Goal: Transaction & Acquisition: Purchase product/service

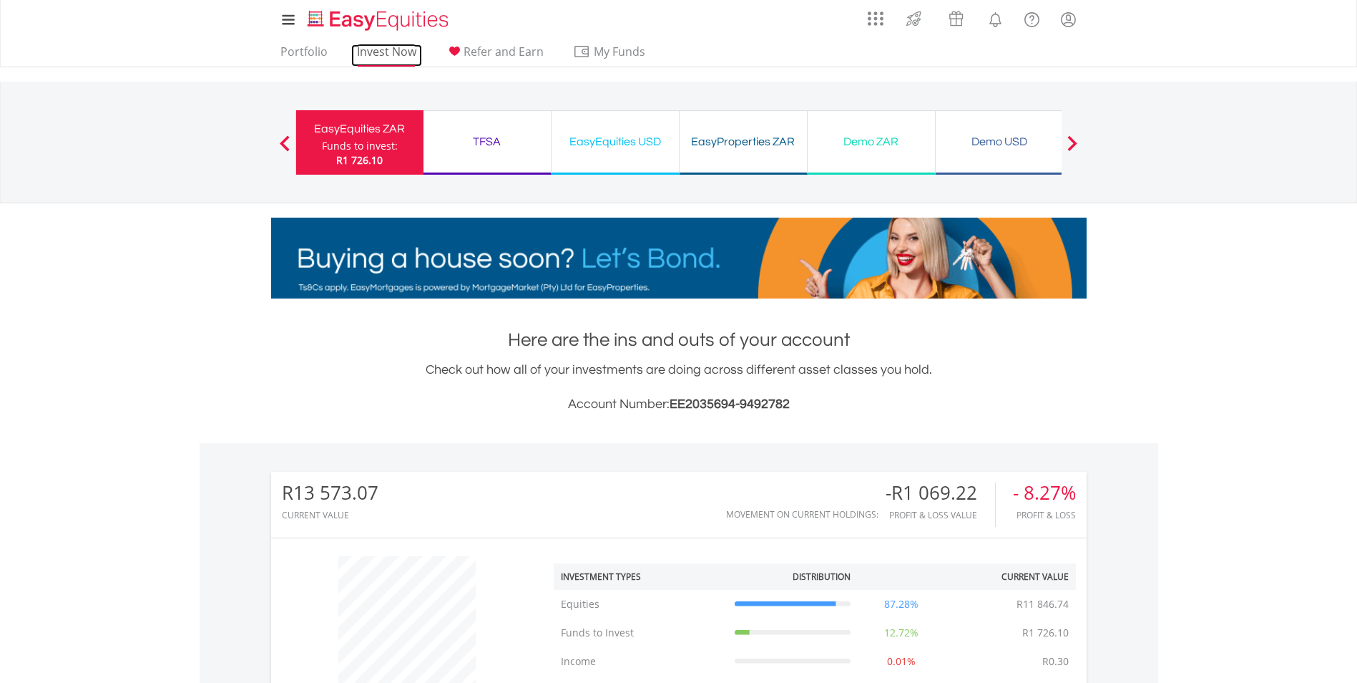
click at [381, 51] on link "Invest Now" at bounding box center [386, 55] width 71 height 22
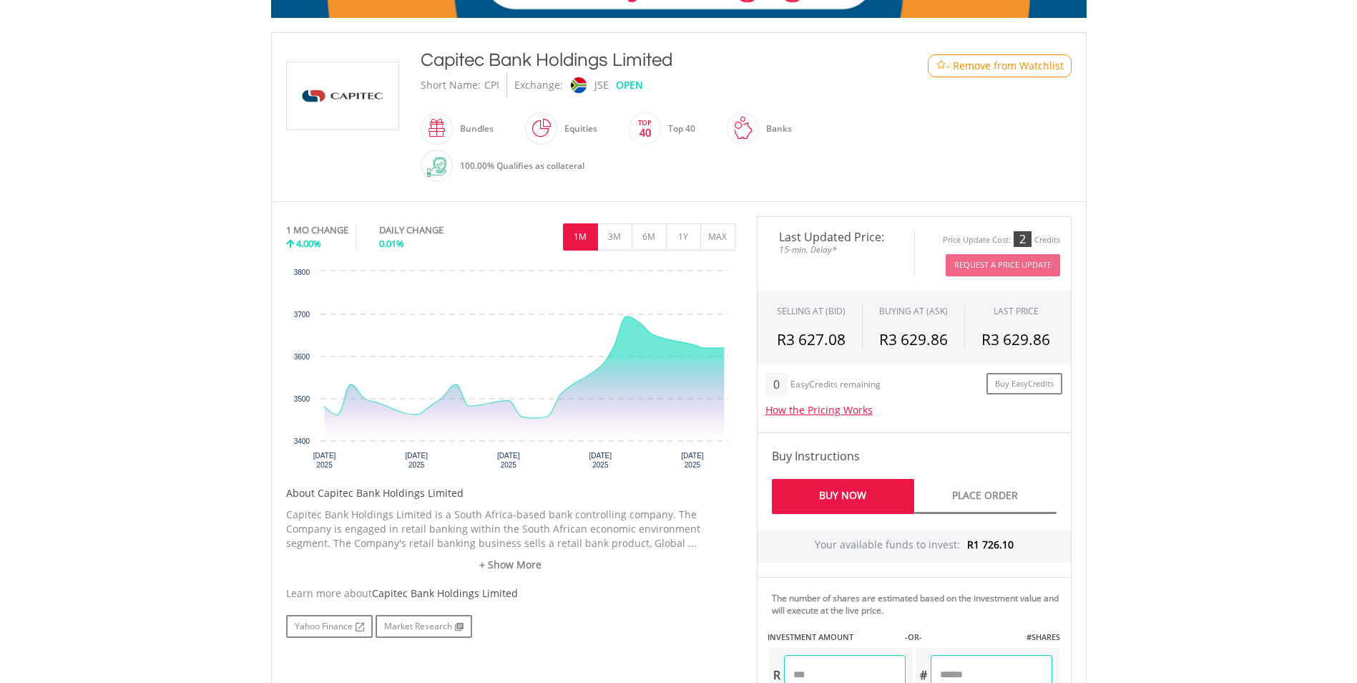
scroll to position [286, 0]
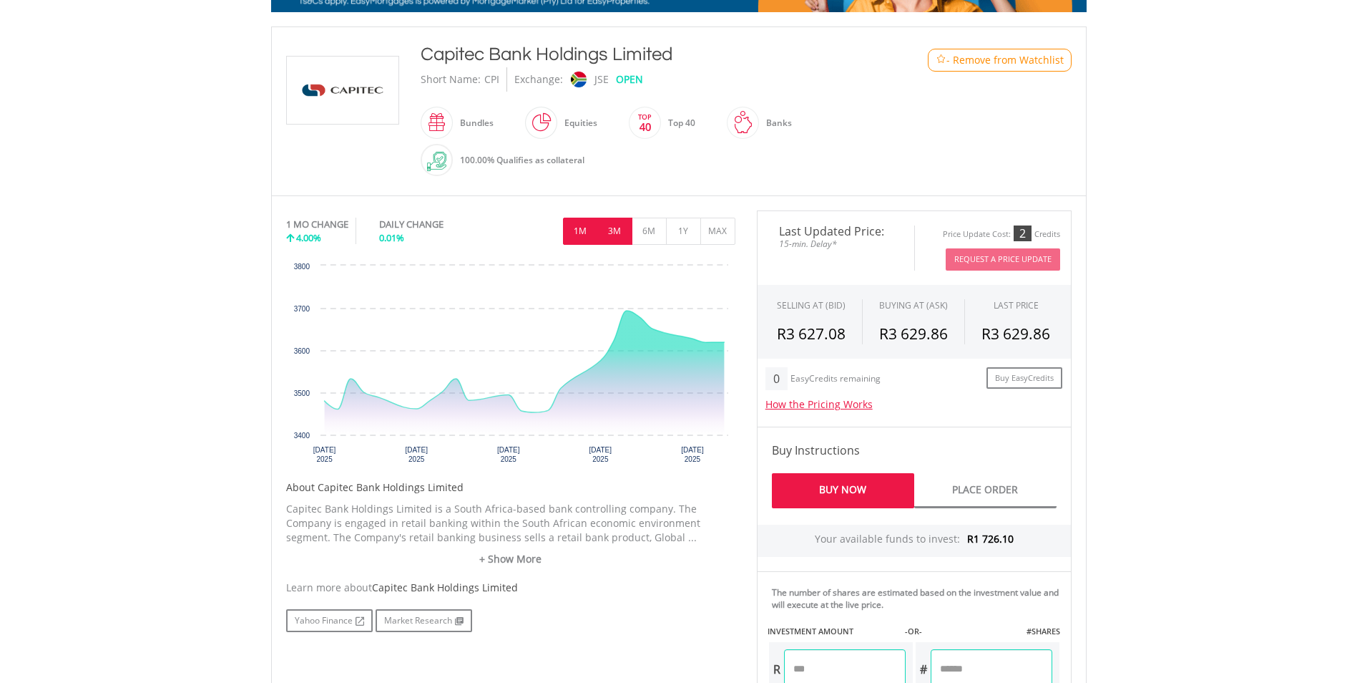
click at [618, 223] on button "3M" at bounding box center [614, 230] width 35 height 27
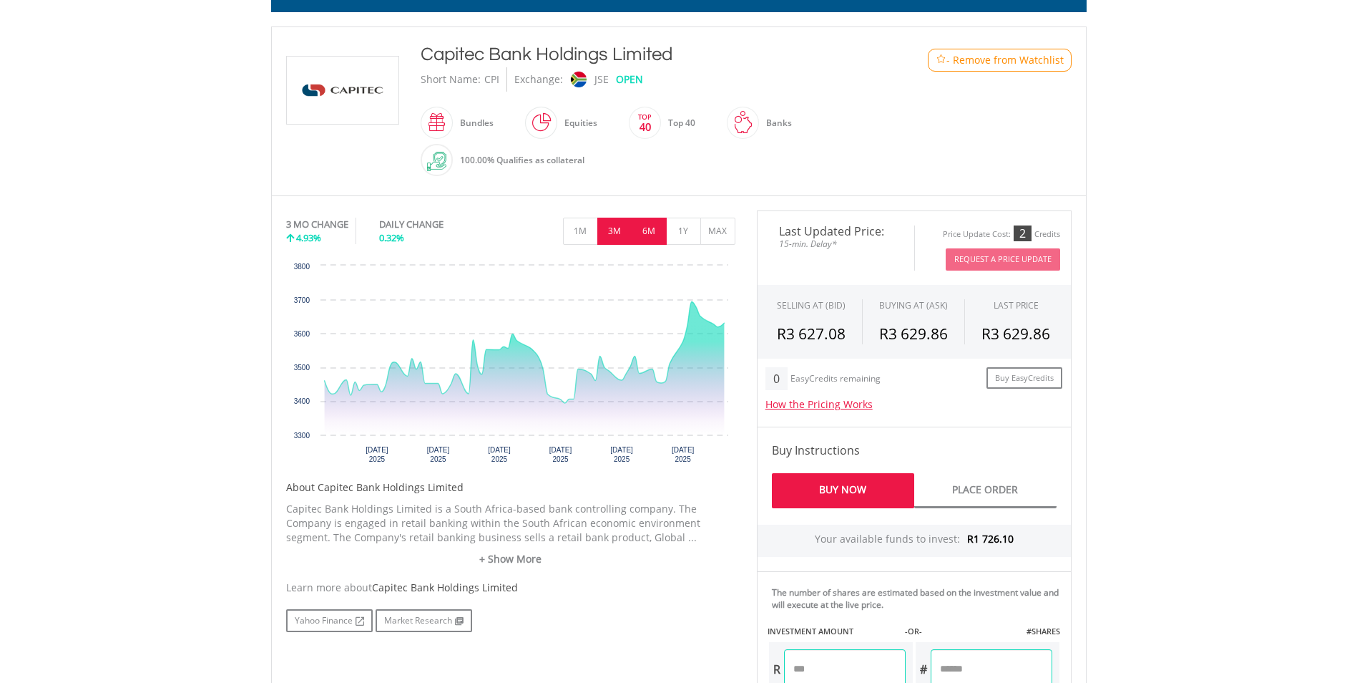
click at [640, 223] on button "6M" at bounding box center [649, 230] width 35 height 27
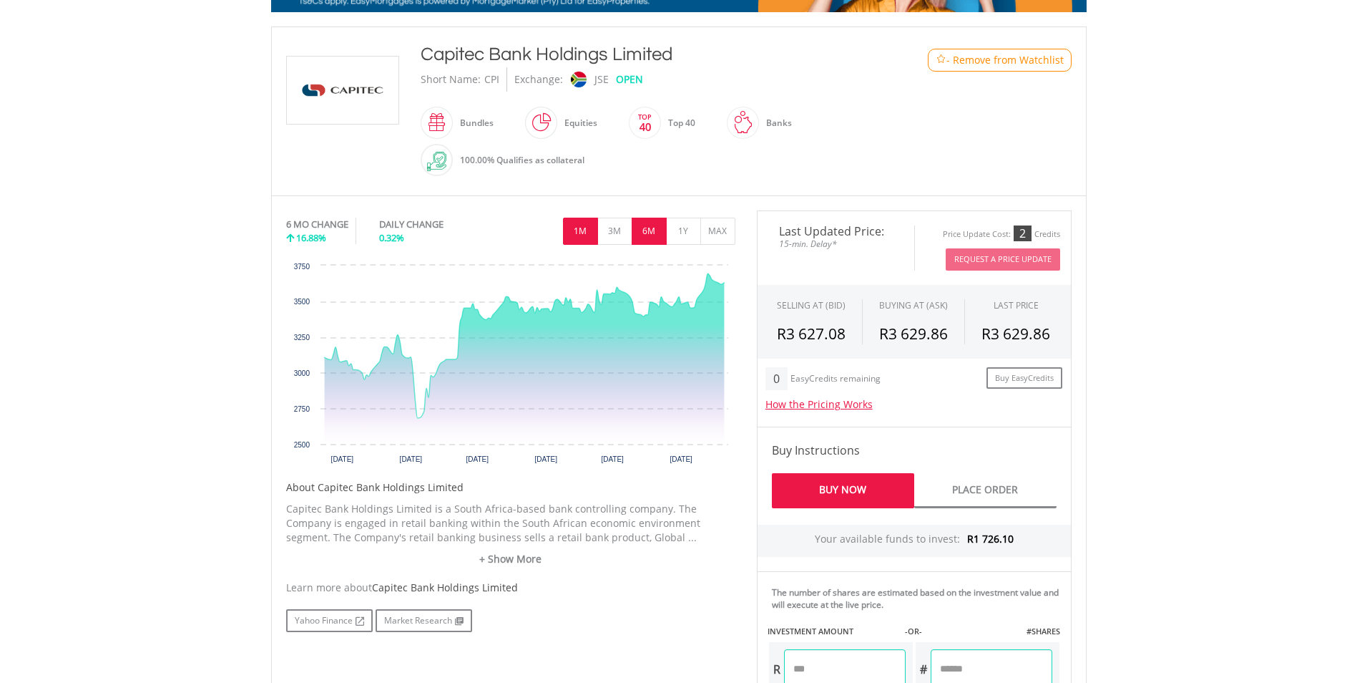
click at [584, 222] on button "1M" at bounding box center [580, 230] width 35 height 27
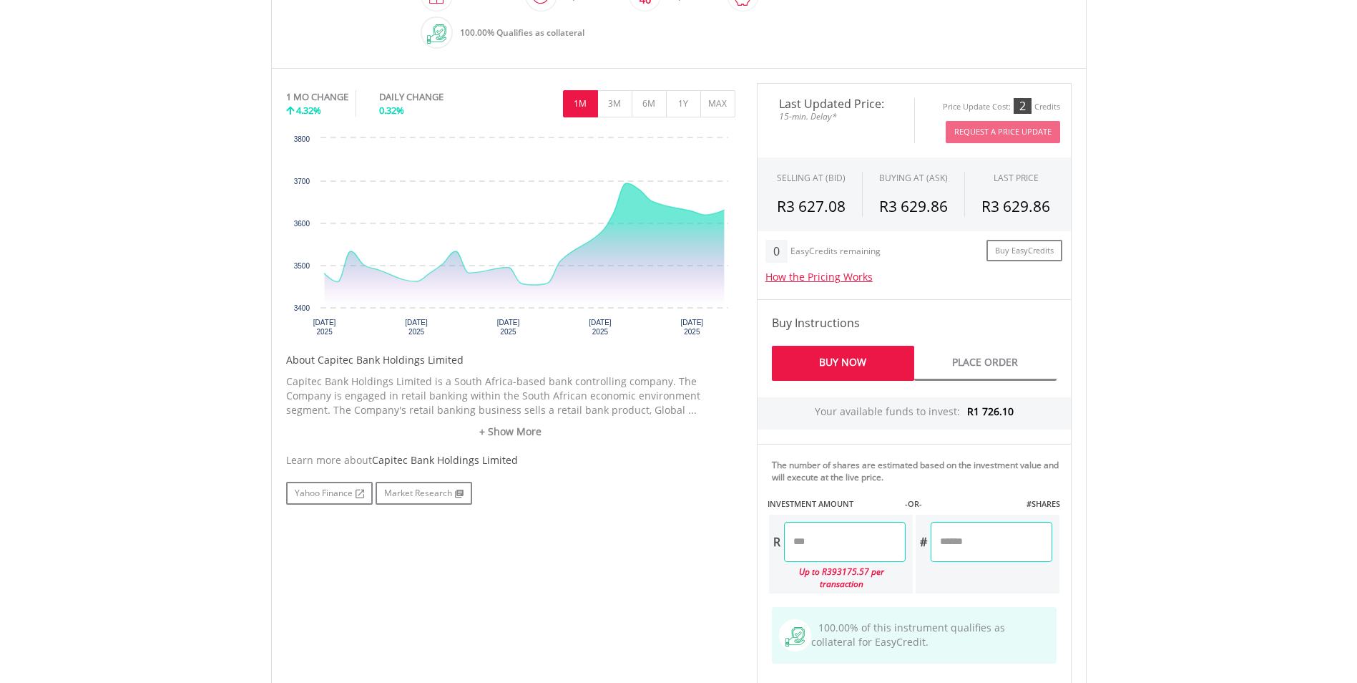
scroll to position [429, 0]
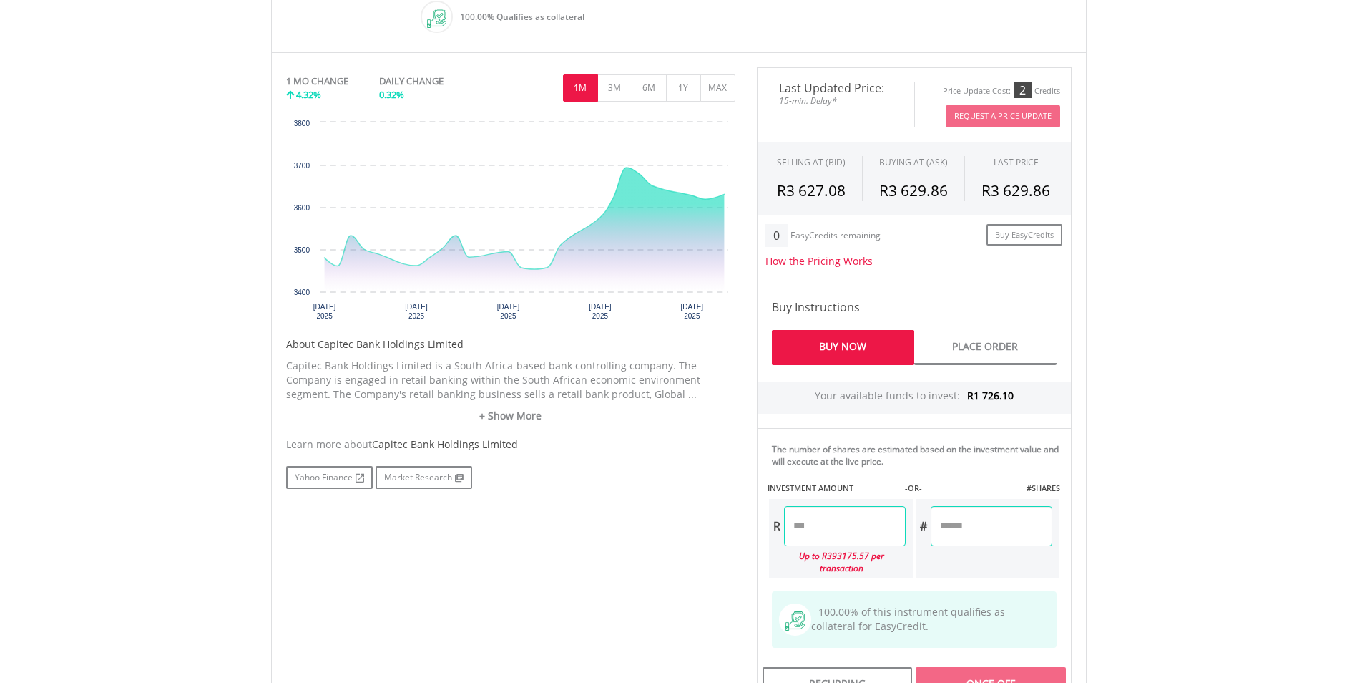
click at [810, 512] on input "number" at bounding box center [845, 526] width 122 height 40
type input "*******"
type input "******"
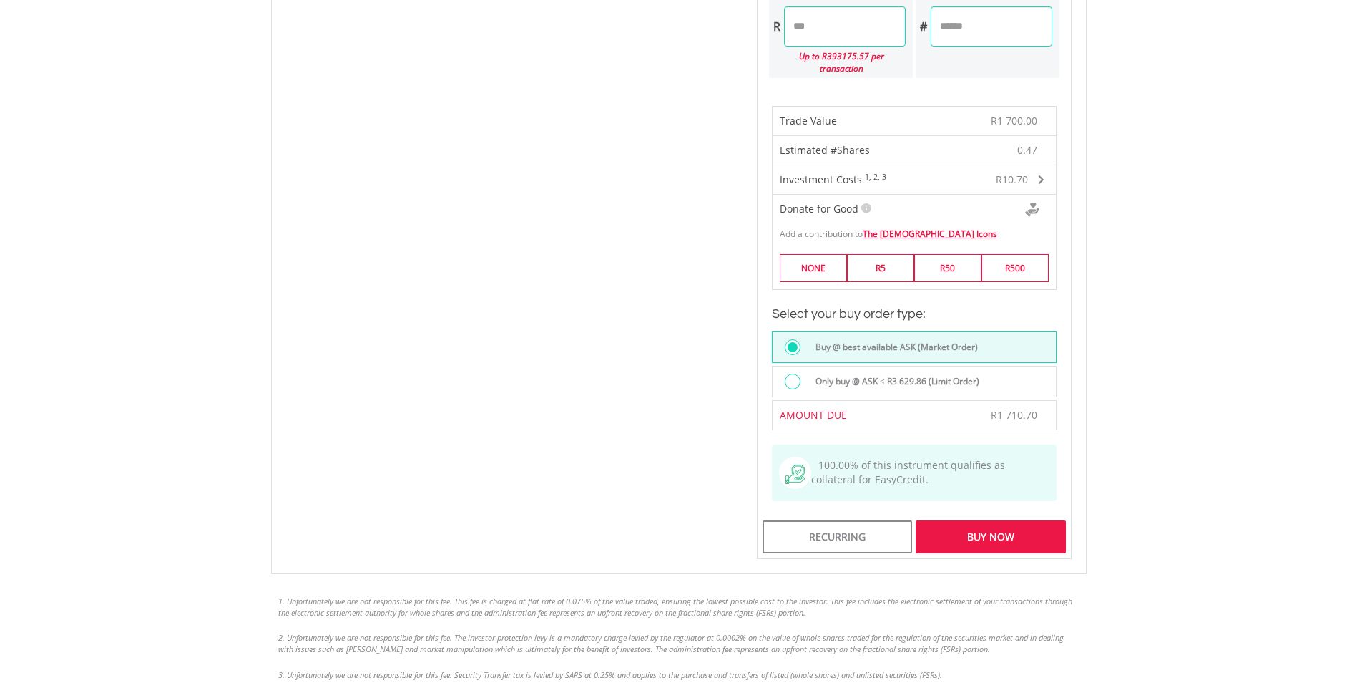
scroll to position [930, 0]
click at [948, 531] on div "Buy Now" at bounding box center [991, 535] width 150 height 33
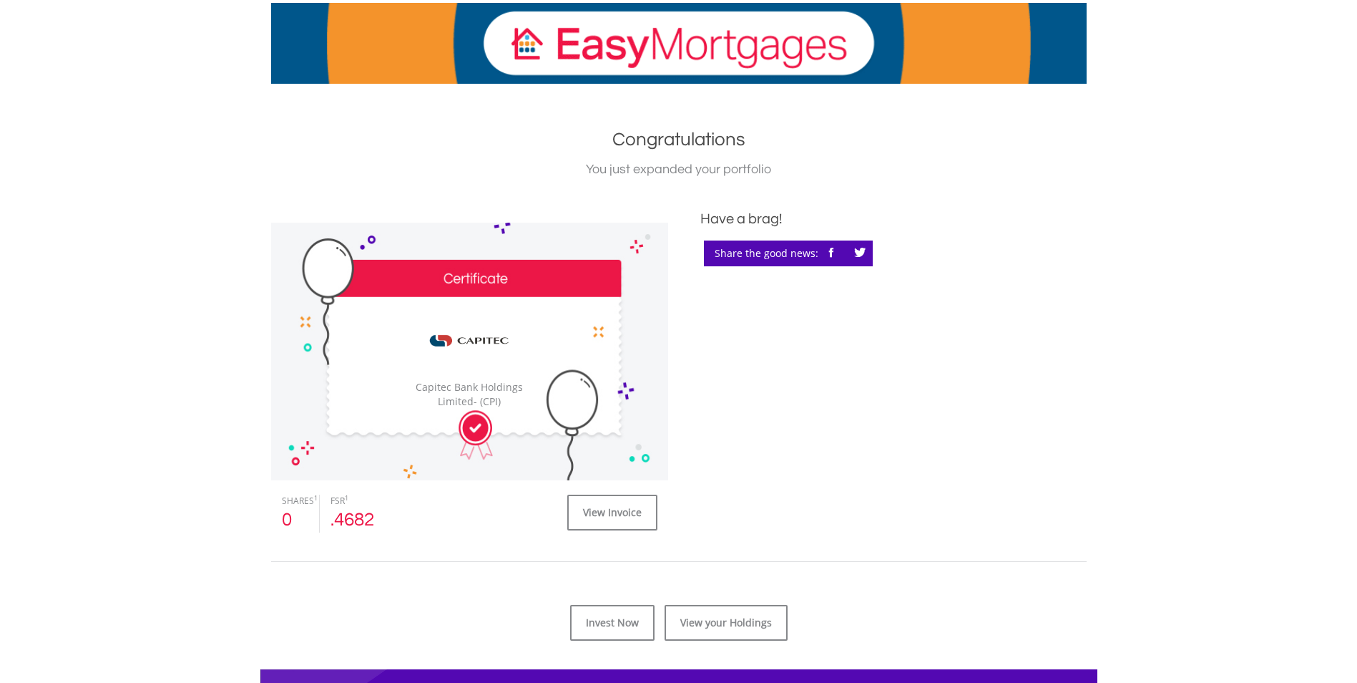
scroll to position [286, 0]
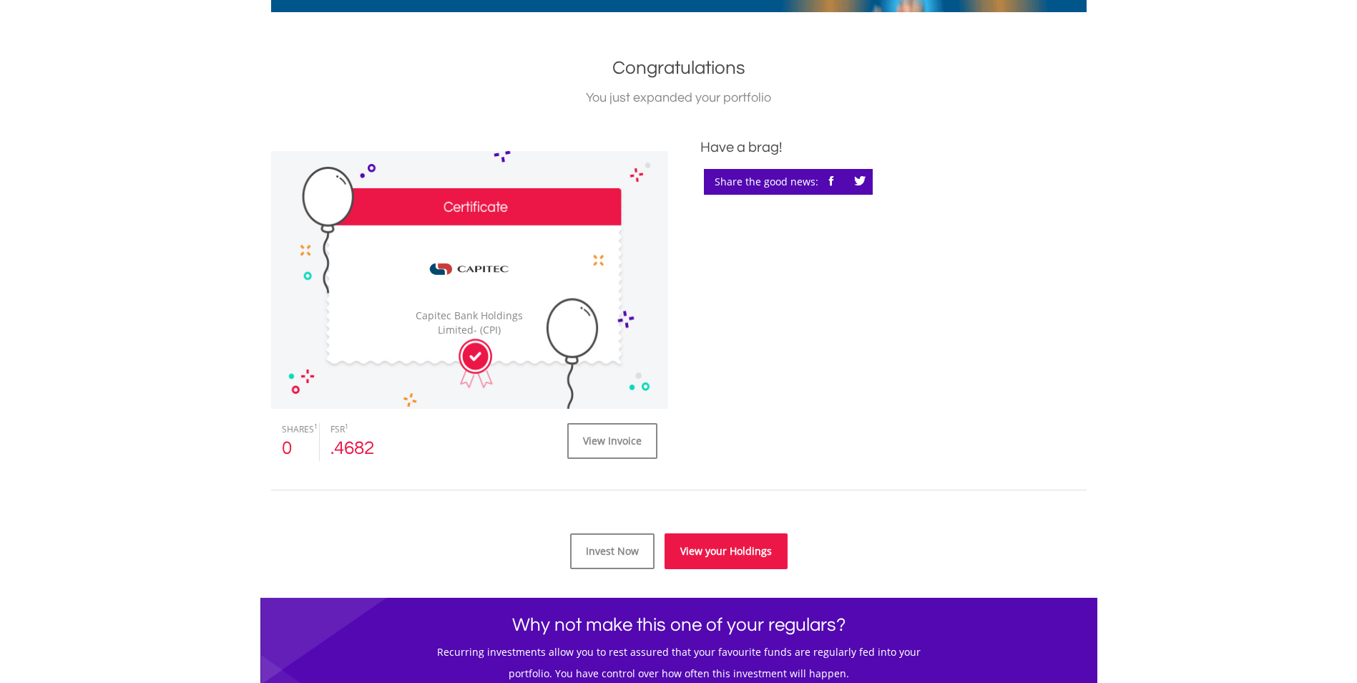
click at [743, 550] on link "View your Holdings" at bounding box center [726, 551] width 123 height 36
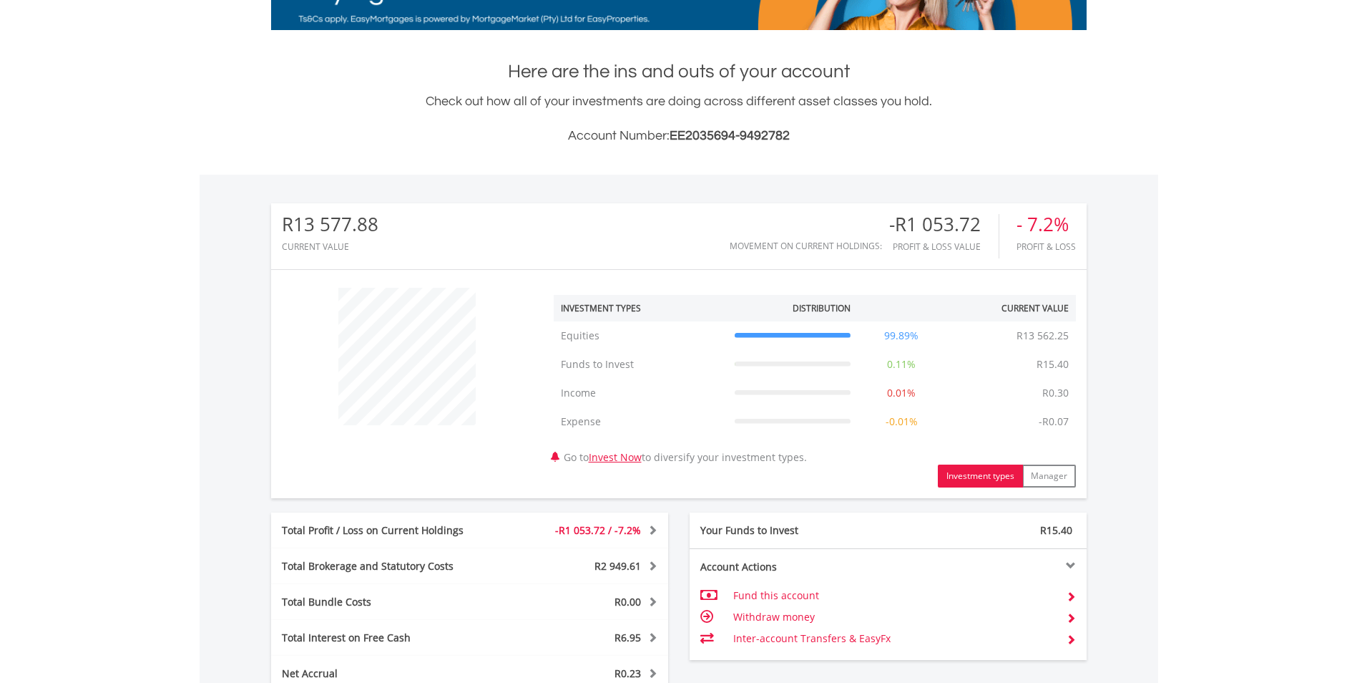
scroll to position [358, 0]
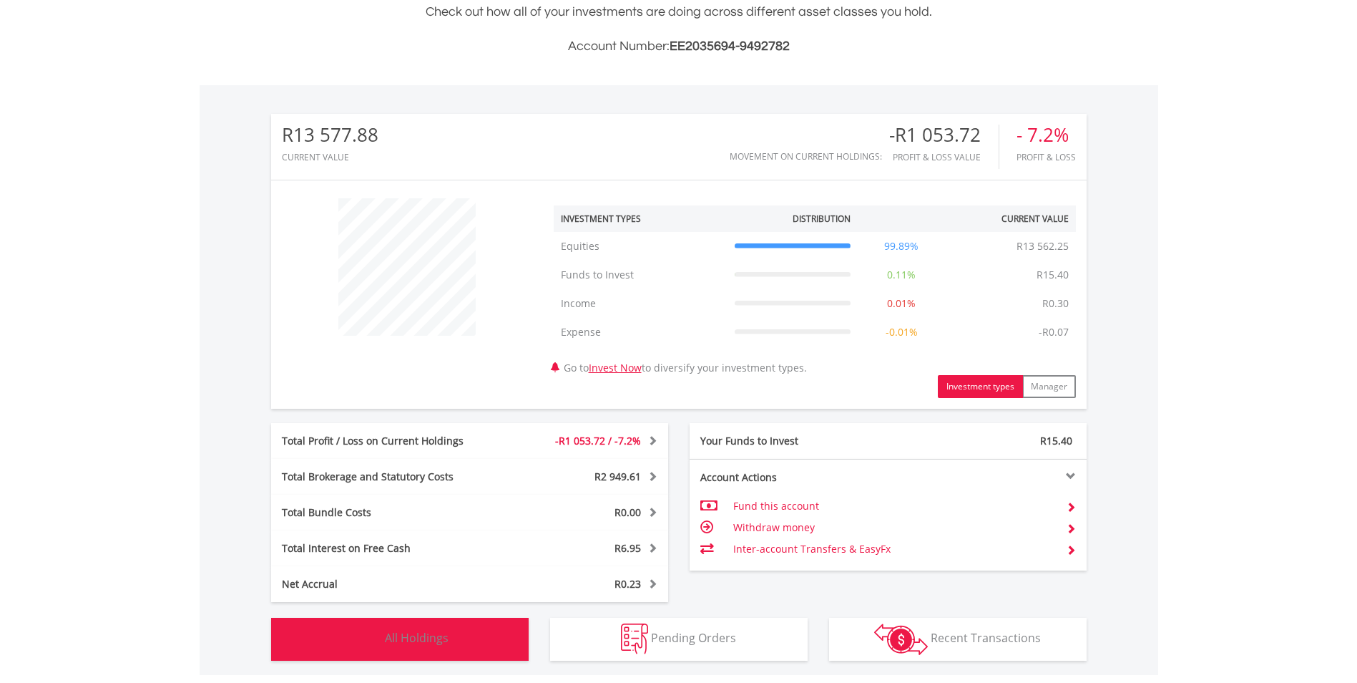
click at [480, 623] on button "Holdings All Holdings" at bounding box center [400, 638] width 258 height 43
